Goal: Go to known website: Access a specific website the user already knows

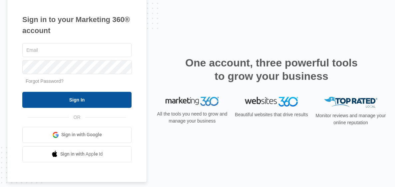
type input "[EMAIL_ADDRESS][DOMAIN_NAME]"
click at [68, 102] on input "Sign In" at bounding box center [76, 100] width 109 height 16
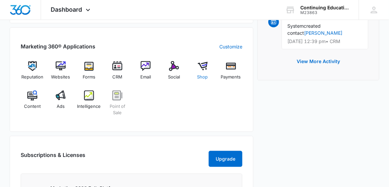
scroll to position [252, 0]
click at [199, 68] on img at bounding box center [203, 66] width 10 height 10
